Goal: Task Accomplishment & Management: Use online tool/utility

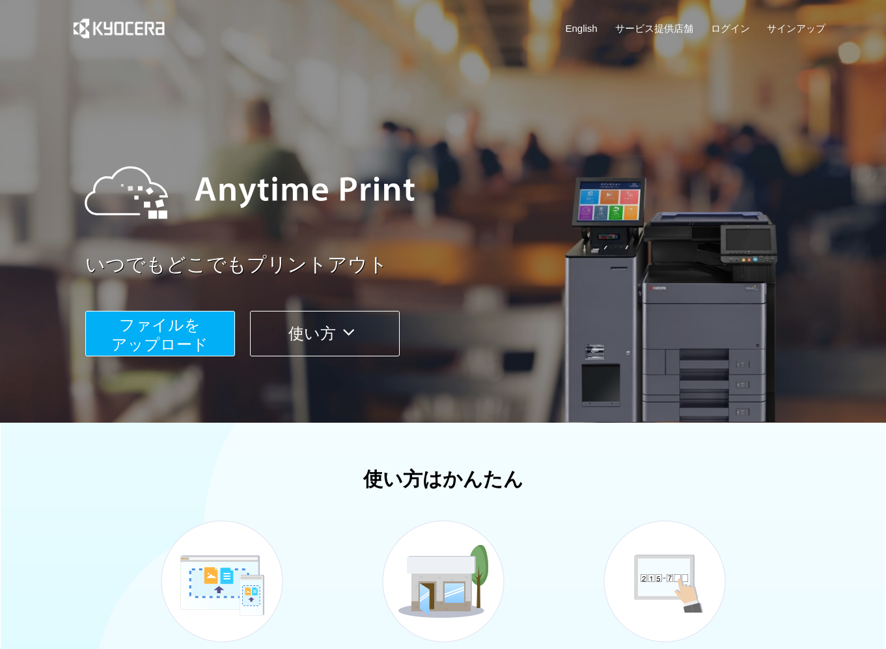
click at [161, 333] on button "ファイルを ​​アップロード" at bounding box center [160, 334] width 150 height 46
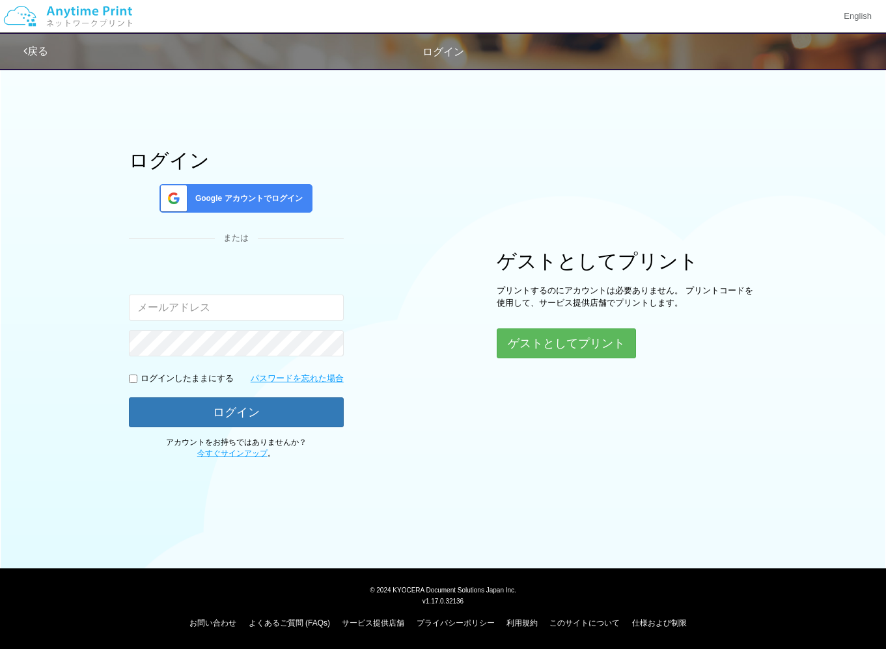
click at [242, 196] on span "Google アカウントでログイン" at bounding box center [246, 198] width 113 height 11
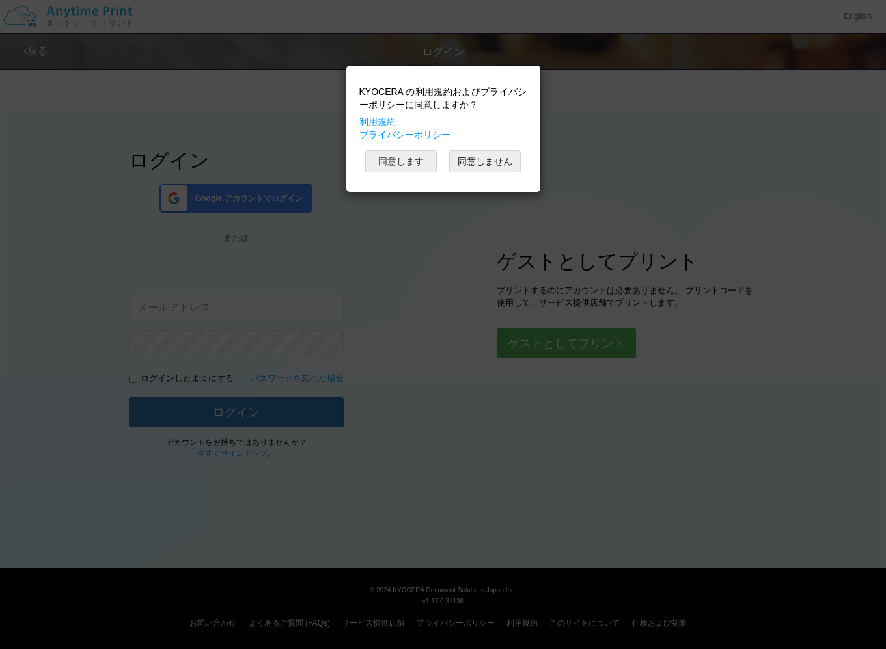
click at [396, 157] on button "同意します" at bounding box center [401, 161] width 72 height 22
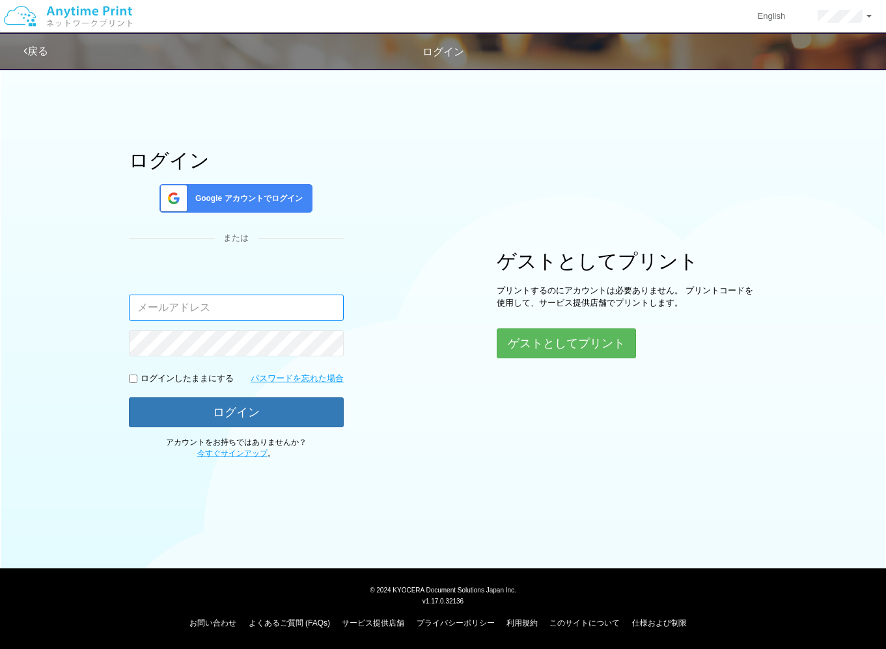
click at [228, 301] on input "email" at bounding box center [236, 308] width 215 height 26
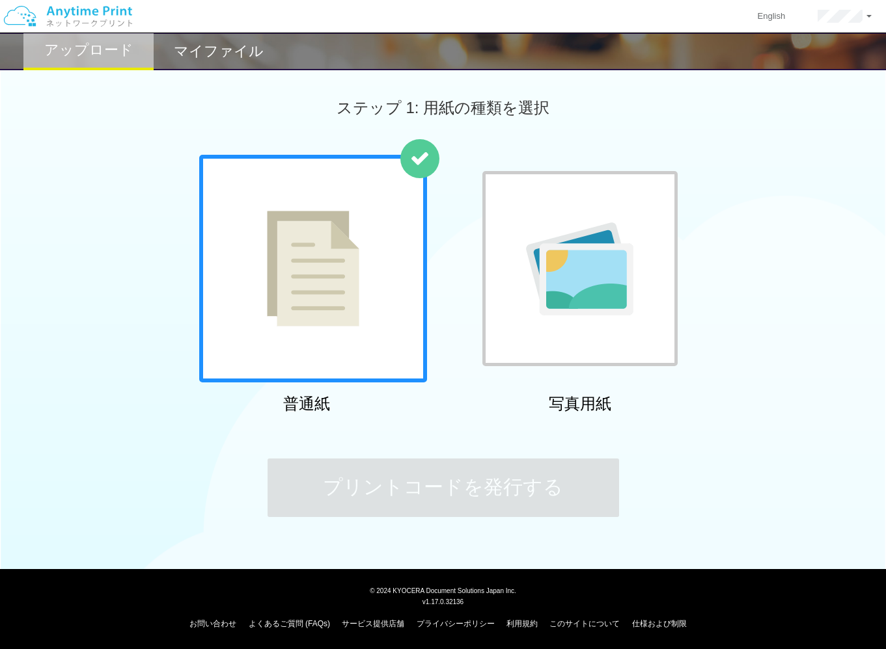
click at [273, 360] on div "アップロード マイファイル ステップ 1: 用紙の種類を選択 普通紙 写真用紙 プリントコードを発行する" at bounding box center [443, 278] width 886 height 556
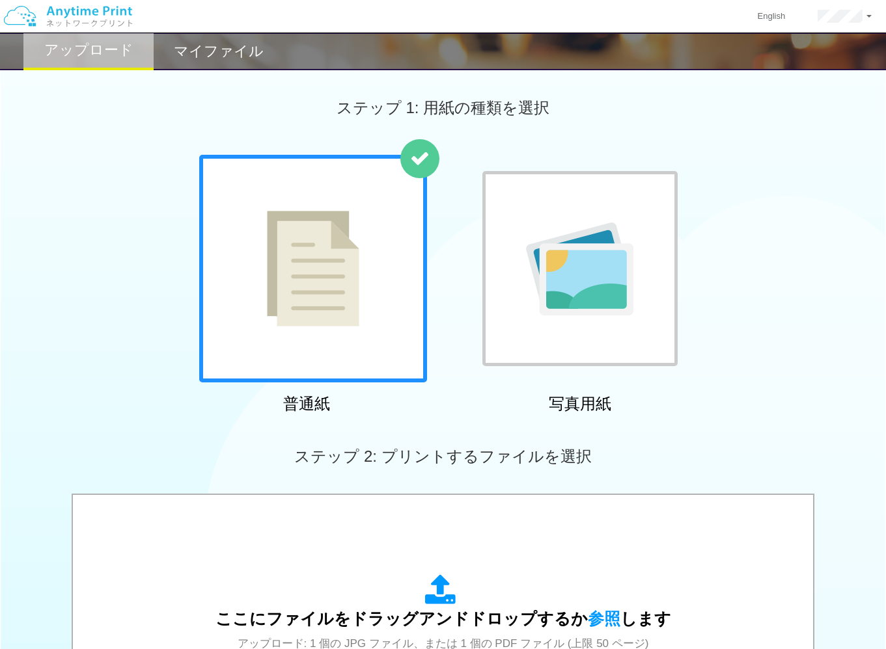
click at [323, 277] on img at bounding box center [313, 269] width 92 height 116
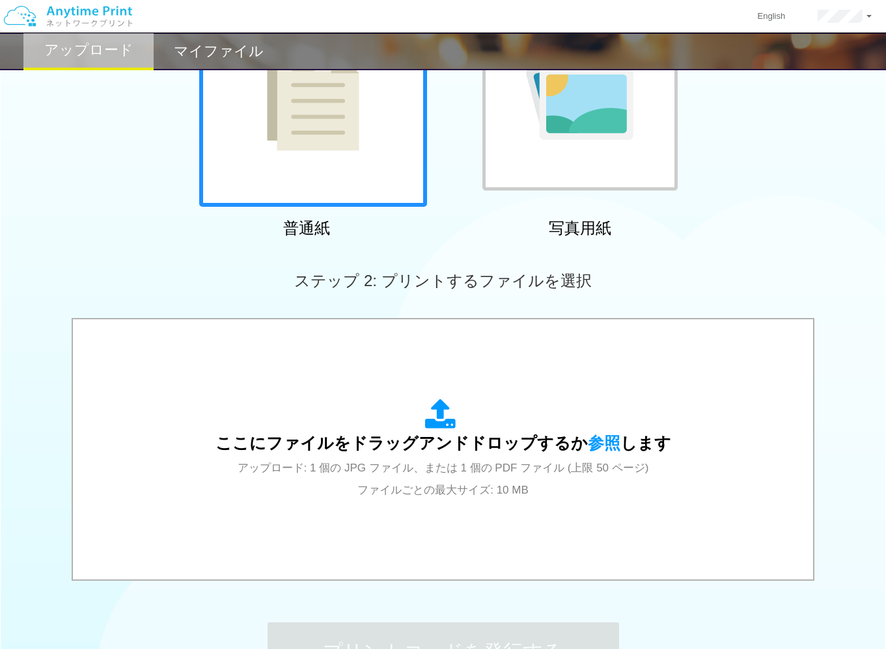
scroll to position [187, 0]
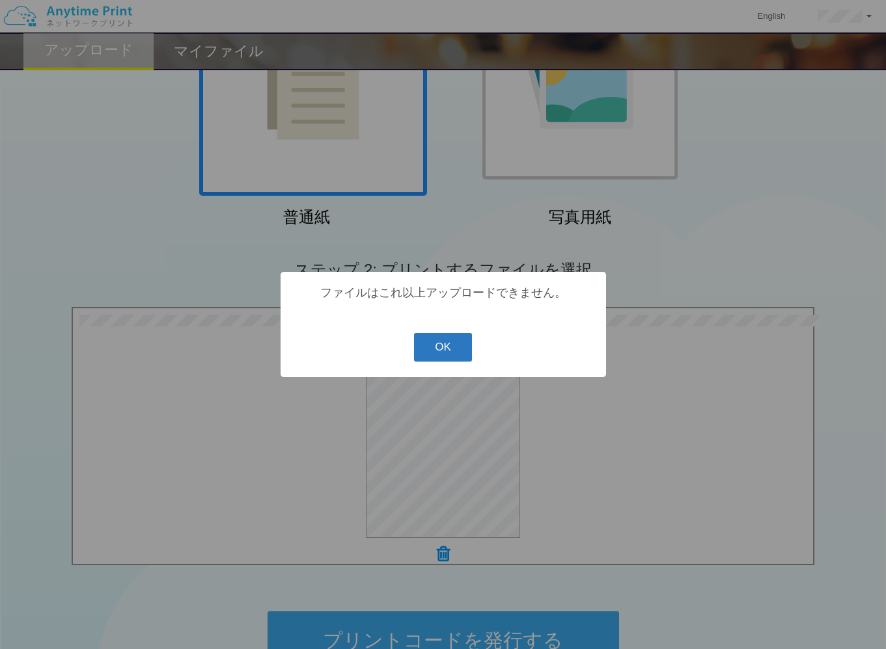
click at [441, 347] on button "OK" at bounding box center [443, 347] width 58 height 29
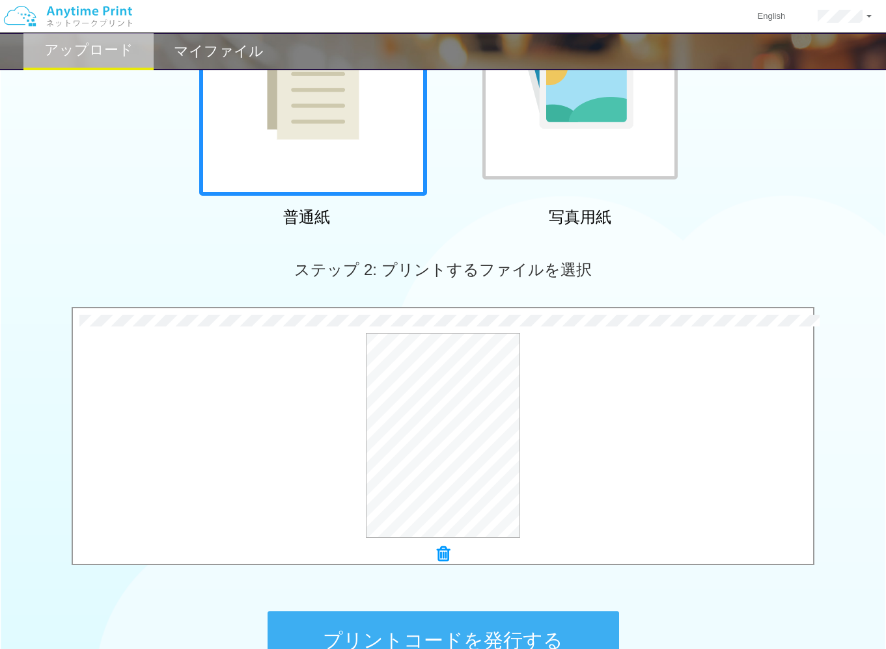
click at [441, 552] on icon at bounding box center [443, 554] width 13 height 17
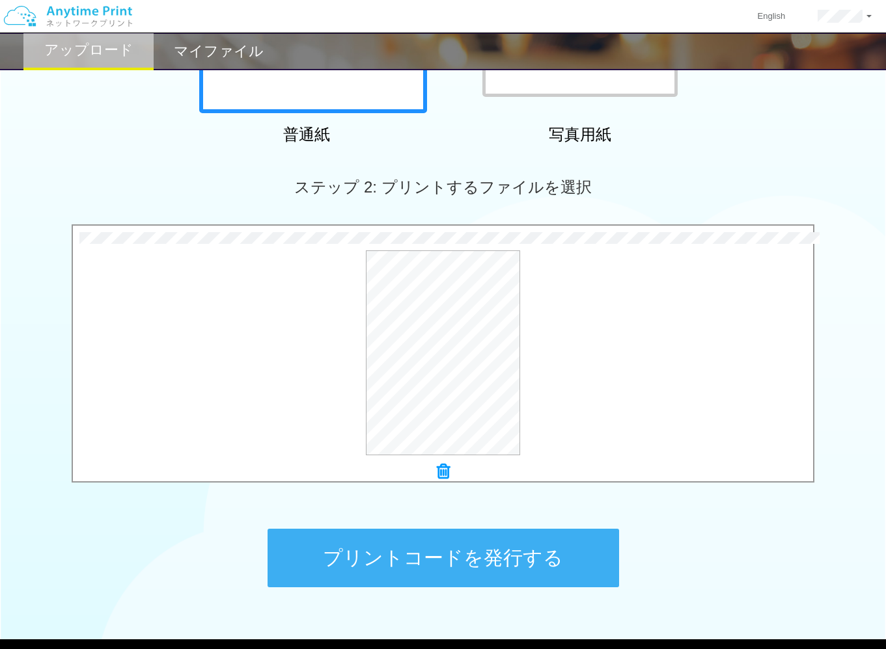
scroll to position [340, 0]
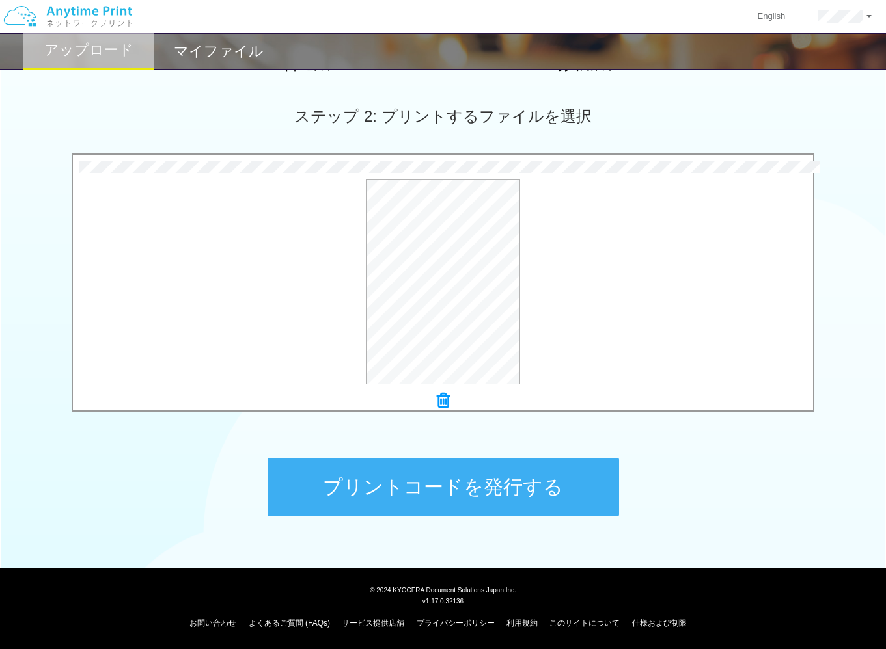
click at [463, 476] on button "プリントコードを発行する" at bounding box center [442, 487] width 351 height 59
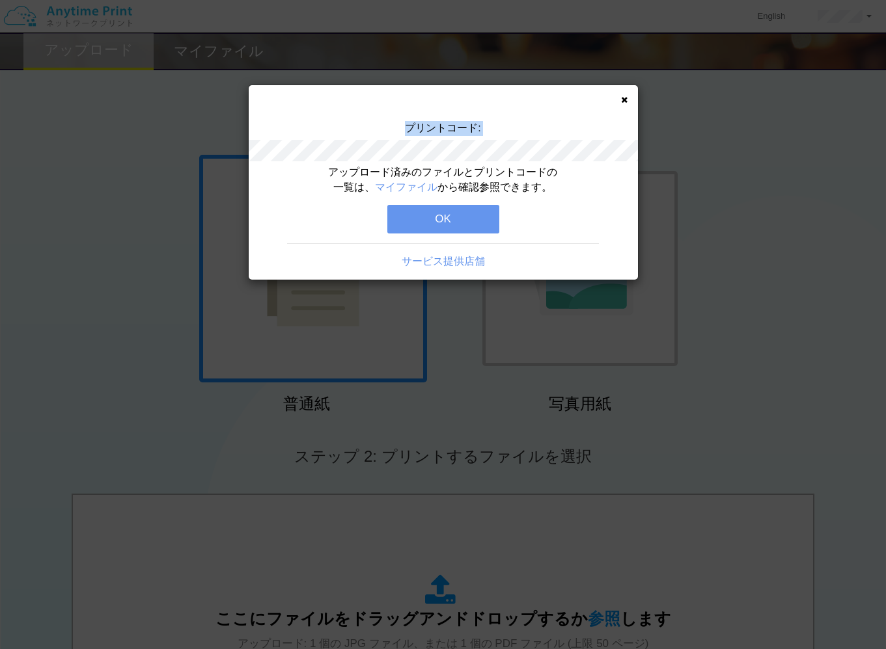
click at [510, 157] on div "プリントコード:" at bounding box center [443, 143] width 389 height 44
copy div "プリントコード:"
click at [621, 98] on icon at bounding box center [624, 100] width 7 height 8
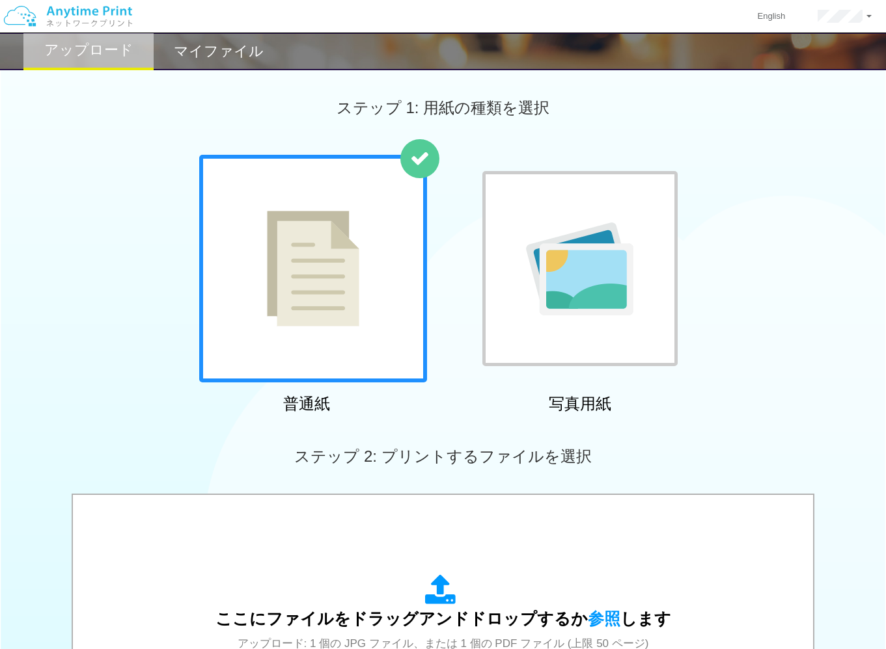
click at [286, 287] on img at bounding box center [313, 269] width 92 height 116
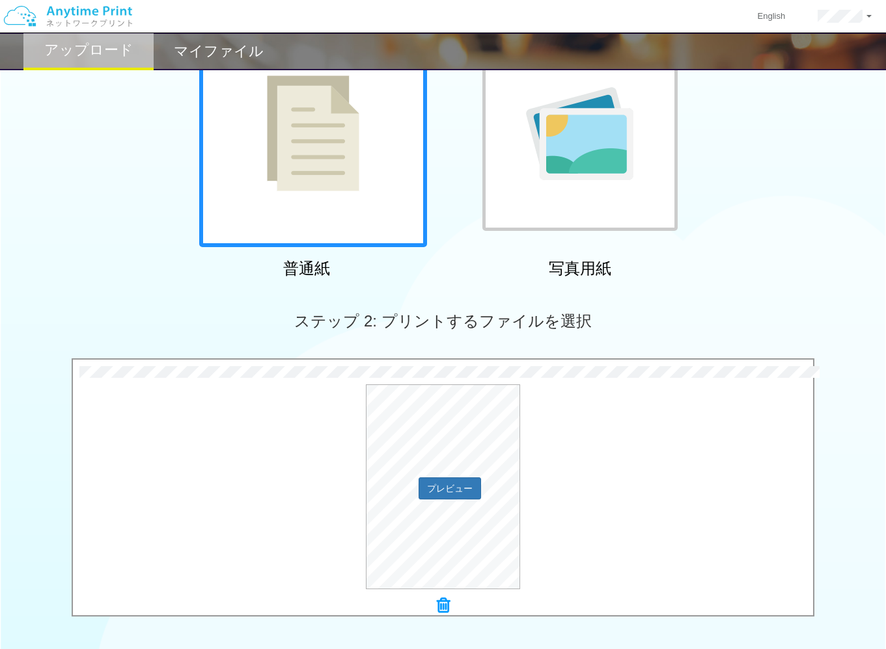
scroll to position [340, 0]
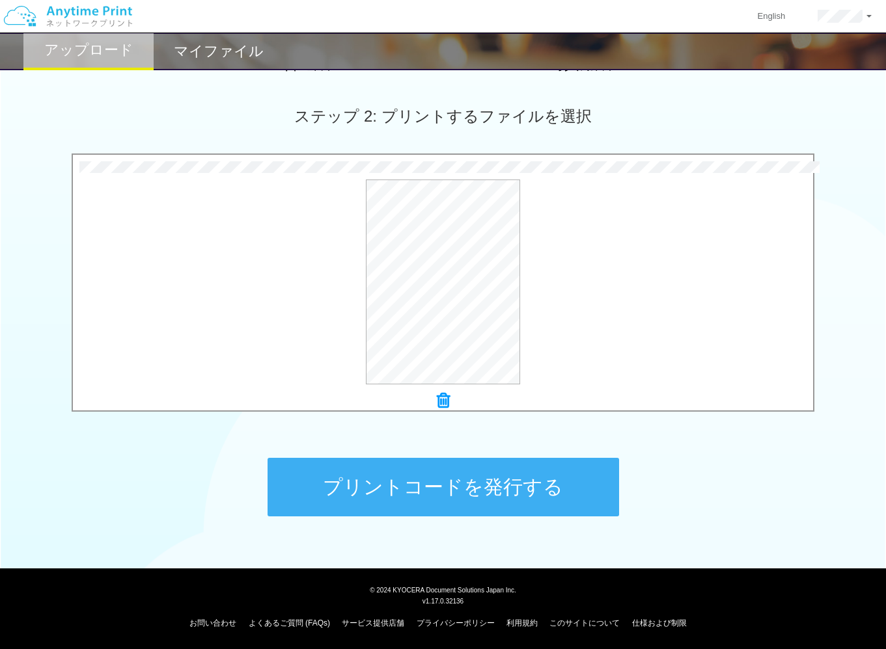
drag, startPoint x: 448, startPoint y: 476, endPoint x: 446, endPoint y: 469, distance: 8.0
click at [448, 476] on button "プリントコードを発行する" at bounding box center [442, 487] width 351 height 59
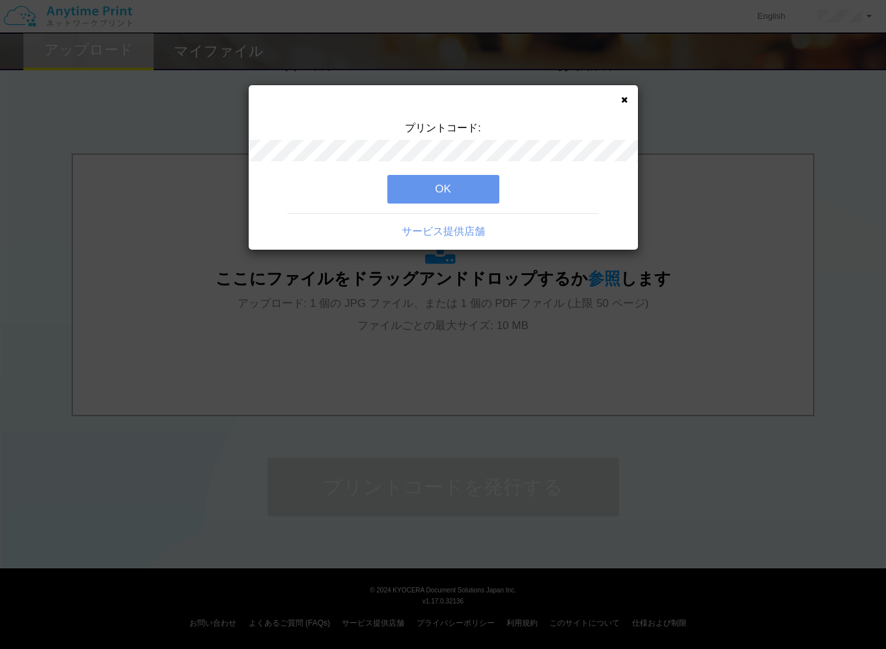
scroll to position [0, 0]
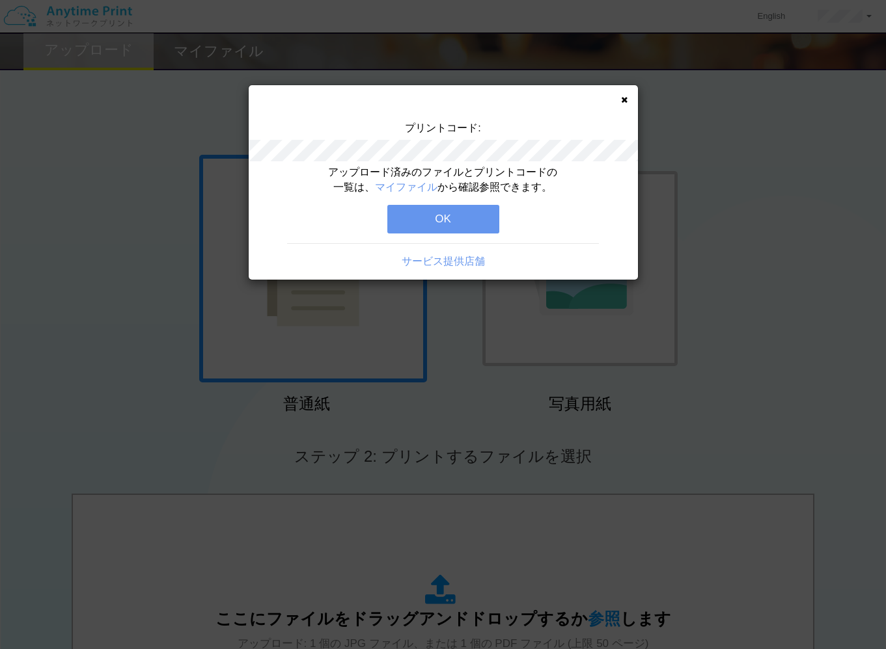
click at [405, 122] on div "プリントコード:" at bounding box center [443, 143] width 389 height 44
click at [523, 160] on div "プリントコード:" at bounding box center [443, 143] width 389 height 44
copy div "プリントコード:"
click at [427, 221] on button "OK" at bounding box center [443, 219] width 112 height 29
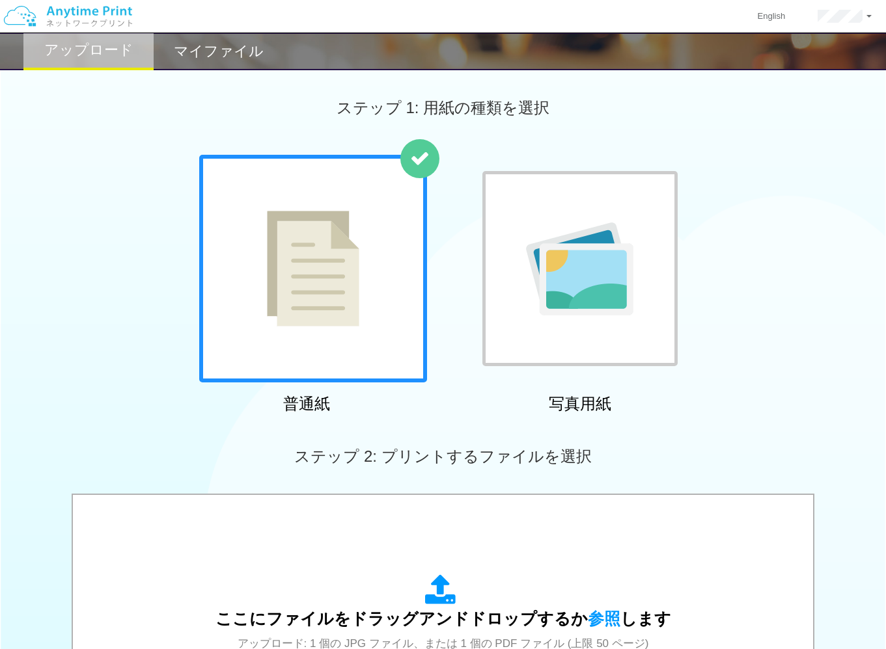
click at [113, 149] on div "ステップ 1: 用紙の種類を選択" at bounding box center [443, 108] width 886 height 94
click at [180, 53] on h2 "マイファイル" at bounding box center [219, 52] width 90 height 16
